Goal: Navigation & Orientation: Find specific page/section

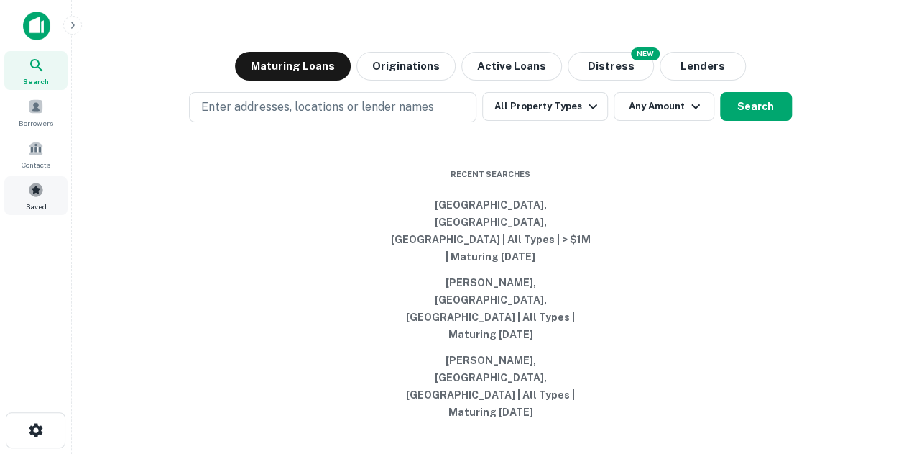
click at [14, 182] on div "Saved" at bounding box center [35, 195] width 63 height 39
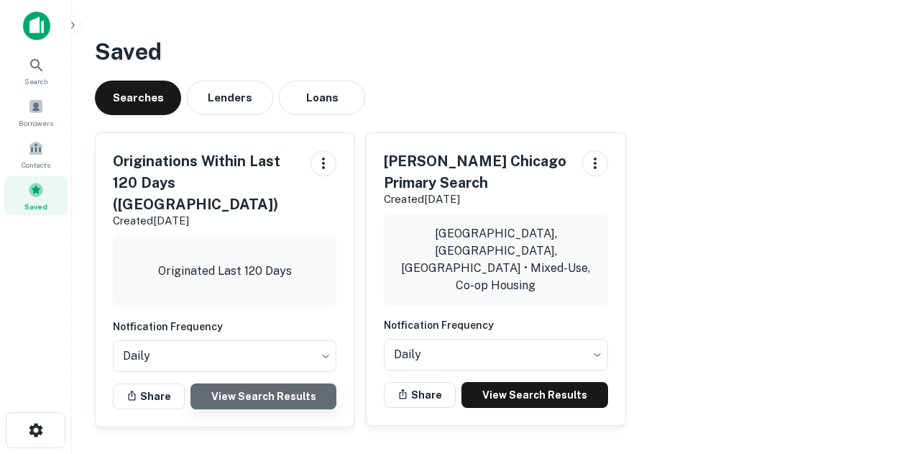
click at [273, 383] on link "View Search Results" at bounding box center [264, 396] width 146 height 26
